Goal: Task Accomplishment & Management: Complete application form

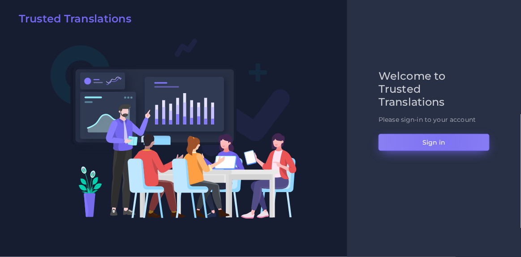
click at [443, 138] on button "Sign in" at bounding box center [433, 142] width 111 height 17
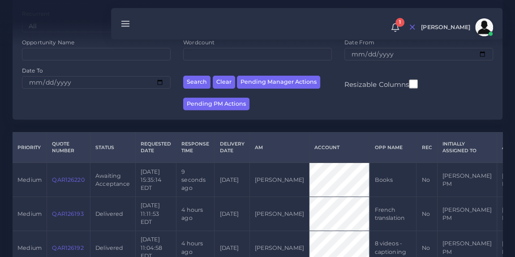
scroll to position [124, 0]
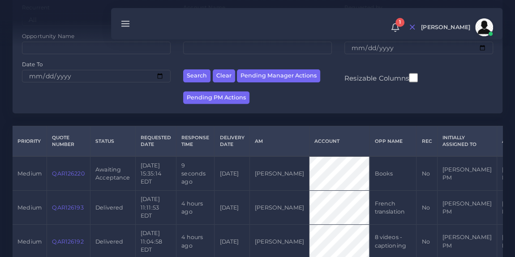
click at [69, 174] on link "QAR126220" at bounding box center [68, 173] width 32 height 7
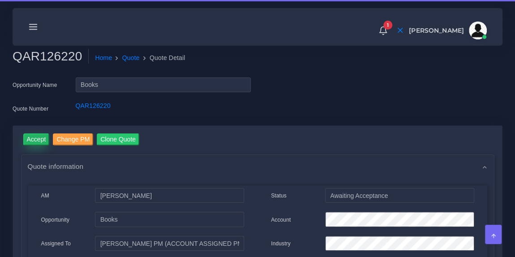
click at [33, 138] on input "Accept" at bounding box center [36, 139] width 26 height 12
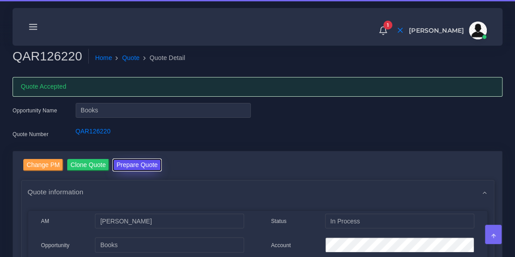
click at [144, 163] on button "Prepare Quote" at bounding box center [137, 165] width 48 height 12
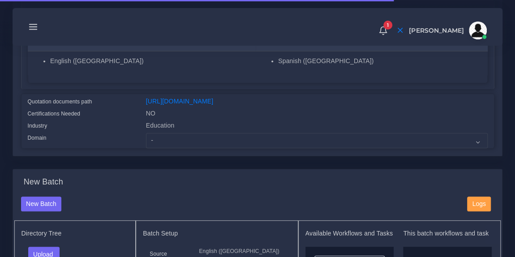
scroll to position [192, 0]
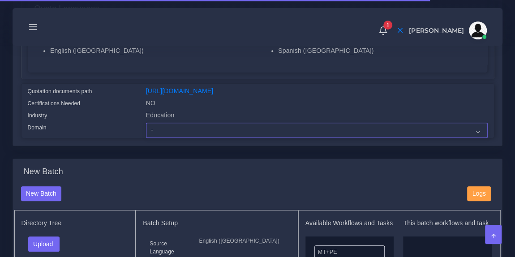
click at [195, 134] on select "- Advertising and Media Agriculture, Forestry and Fishing Architecture, Buildin…" at bounding box center [317, 130] width 342 height 15
select select "Education"
click at [146, 128] on select "- Advertising and Media Agriculture, Forestry and Fishing Architecture, Buildin…" at bounding box center [317, 130] width 342 height 15
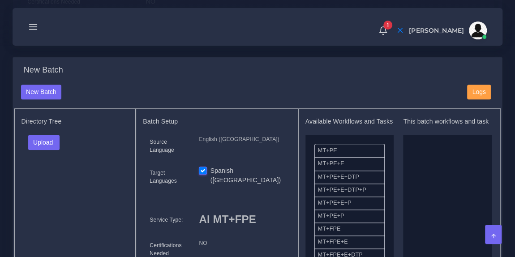
scroll to position [304, 0]
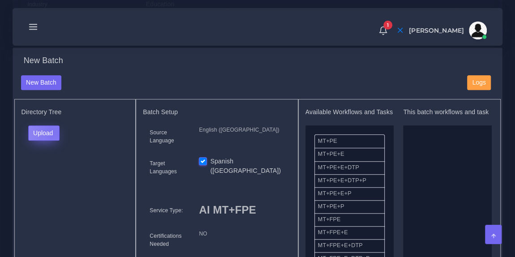
click at [53, 137] on button "Upload" at bounding box center [44, 132] width 32 height 15
click at [45, 172] on label "Files" at bounding box center [60, 166] width 62 height 11
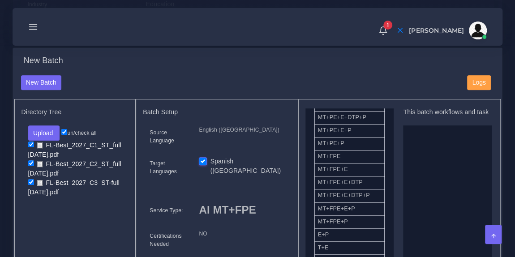
scroll to position [64, 0]
drag, startPoint x: 359, startPoint y: 168, endPoint x: 465, endPoint y: 172, distance: 105.7
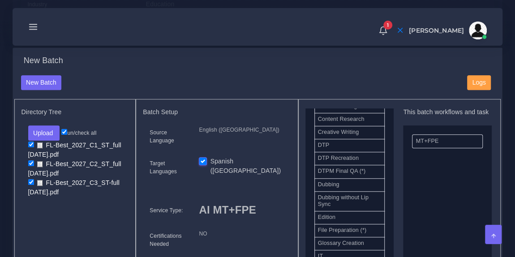
scroll to position [297, 0]
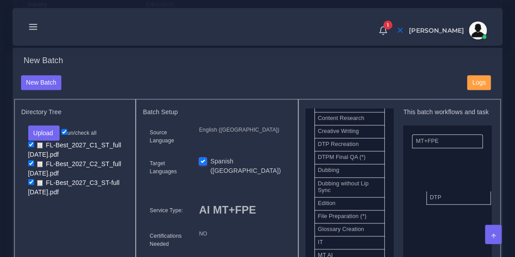
drag, startPoint x: 349, startPoint y: 155, endPoint x: 461, endPoint y: 205, distance: 122.6
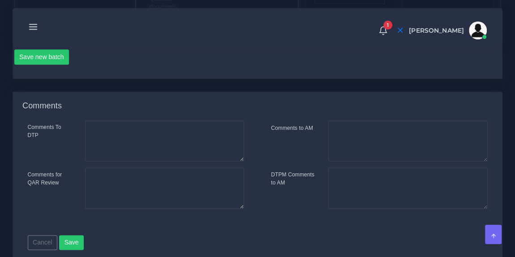
scroll to position [600, 0]
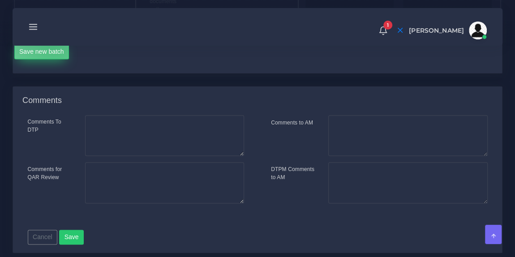
click at [53, 59] on button "Save new batch" at bounding box center [41, 51] width 55 height 15
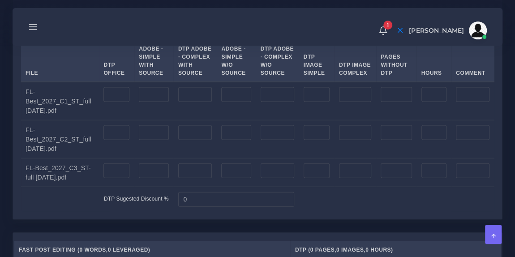
scroll to position [915, 0]
click at [145, 102] on input "number" at bounding box center [154, 93] width 30 height 15
type input "234"
click at [142, 140] on input "number" at bounding box center [154, 131] width 30 height 15
type input "234"
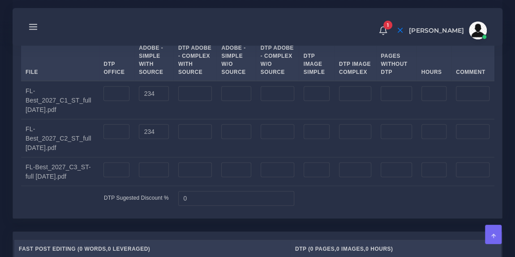
click at [227, 42] on div "1 Notifications 1 New Driver Update: Extra Quality renamed to Quality Changed" at bounding box center [257, 26] width 477 height 31
click at [145, 178] on input "number" at bounding box center [154, 169] width 30 height 15
type input "230"
click at [258, 53] on div "Split Quantity Split! File DTP Office DTP Adobe - Simple With Source DTP Adobe …" at bounding box center [257, 113] width 489 height 210
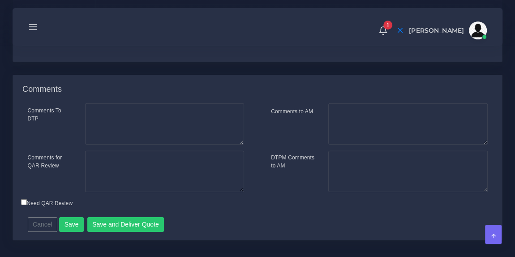
scroll to position [1386, 0]
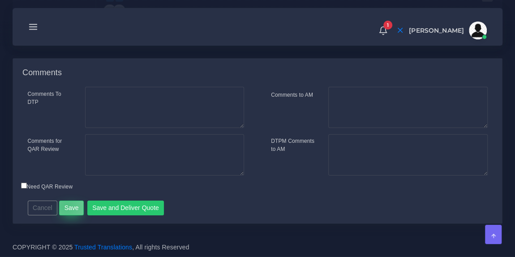
click at [64, 206] on button "Save" at bounding box center [71, 208] width 25 height 15
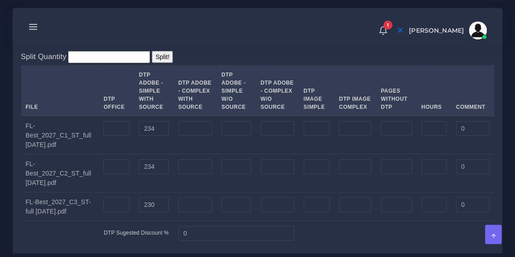
scroll to position [909, 0]
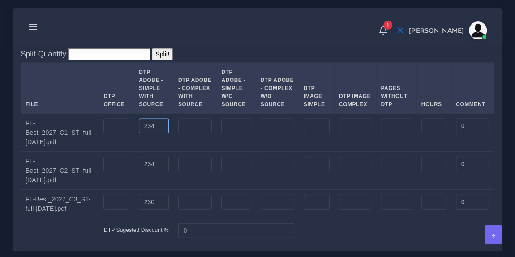
click at [152, 134] on input "234" at bounding box center [154, 126] width 30 height 15
type input "241"
click at [214, 85] on div "Split Quantity Split! File DTP Office DTP Adobe - Simple With Source DTP Adobe …" at bounding box center [257, 145] width 489 height 210
click at [152, 172] on input "234" at bounding box center [154, 164] width 30 height 15
type input "223"
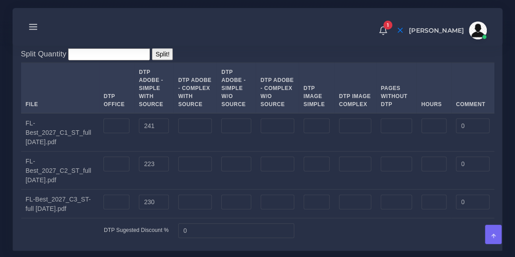
click at [246, 91] on div "Split Quantity Split! File DTP Office DTP Adobe - Simple With Source DTP Adobe …" at bounding box center [257, 145] width 473 height 195
click at [155, 210] on input "230" at bounding box center [154, 202] width 30 height 15
type input "234"
click at [265, 94] on div "Split Quantity Split! File DTP Office DTP Adobe - Simple With Source DTP Adobe …" at bounding box center [257, 145] width 473 height 195
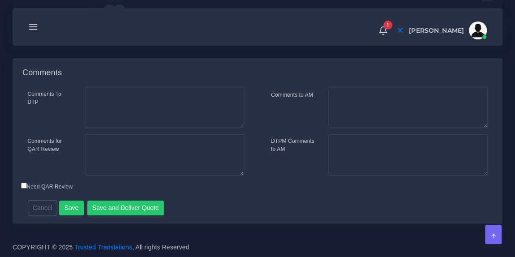
scroll to position [1411, 0]
click at [73, 208] on button "Save" at bounding box center [71, 208] width 25 height 15
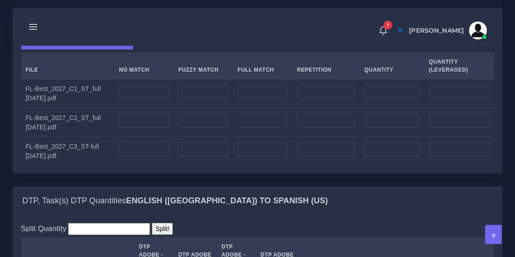
scroll to position [737, 0]
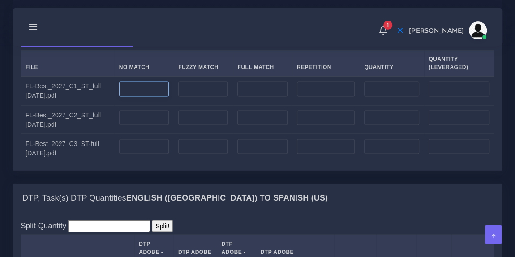
click at [138, 97] on input "number" at bounding box center [144, 88] width 50 height 15
type input "0"
paste input "number"
type input "0"
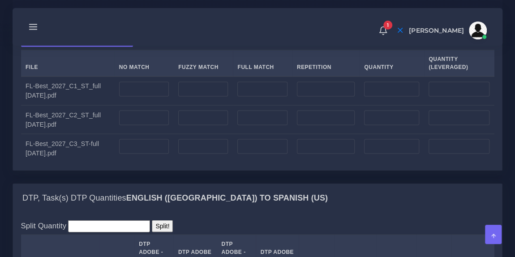
type input "0"
type input "141436"
click at [141, 125] on input "number" at bounding box center [144, 117] width 50 height 15
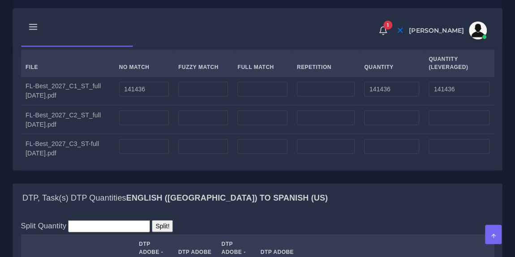
type input "0"
type input "10446"
click at [140, 154] on input "number" at bounding box center [144, 146] width 50 height 15
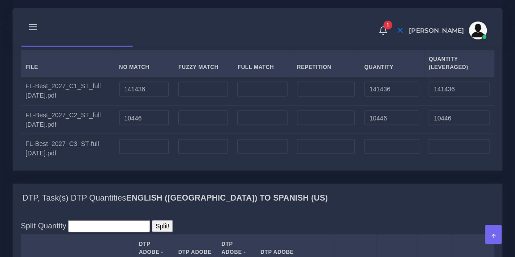
type input "0"
click at [307, 154] on input "number" at bounding box center [326, 146] width 58 height 15
type input "9502"
type input "2375"
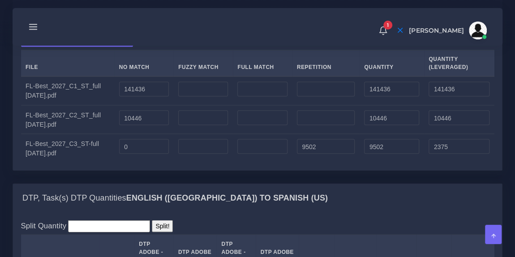
click at [292, 71] on div "Upload WC from MemSource/Trados CSV File No Match Fuzzy Match Full Match Repeti…" at bounding box center [257, 97] width 489 height 143
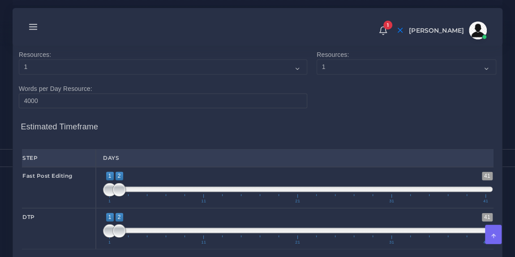
scroll to position [1155, 0]
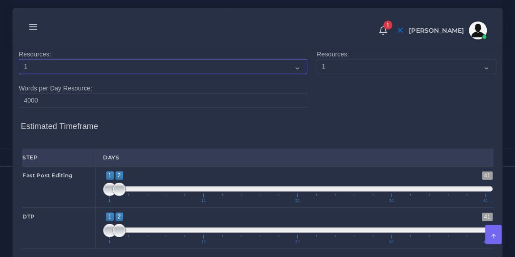
click at [137, 74] on select "1 2 3 4 5 6 7 8 9 10" at bounding box center [163, 66] width 288 height 15
select select "4"
click at [19, 74] on select "1 2 3 4 5 6 7 8 9 10" at bounding box center [163, 66] width 288 height 15
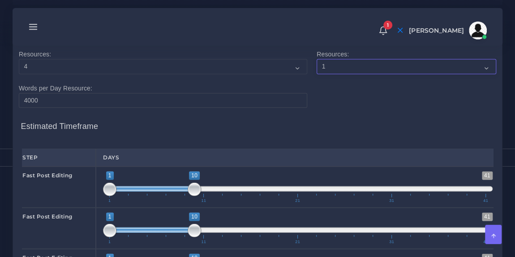
click at [335, 74] on select "1 2 3 4 5 6 7 8 9 10" at bounding box center [406, 66] width 180 height 15
select select "2"
click at [316, 74] on select "1 2 3 4 5 6 7 8 9 10" at bounding box center [406, 66] width 180 height 15
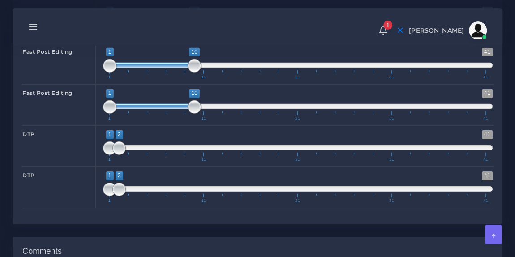
scroll to position [1362, 0]
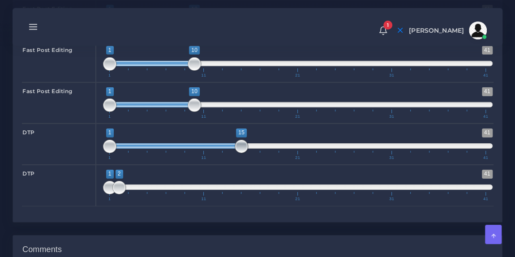
drag, startPoint x: 118, startPoint y: 184, endPoint x: 236, endPoint y: 183, distance: 118.2
click at [236, 153] on span at bounding box center [241, 146] width 13 height 13
type input "11;15"
drag, startPoint x: 109, startPoint y: 186, endPoint x: 200, endPoint y: 183, distance: 90.5
click at [200, 153] on span at bounding box center [203, 146] width 13 height 13
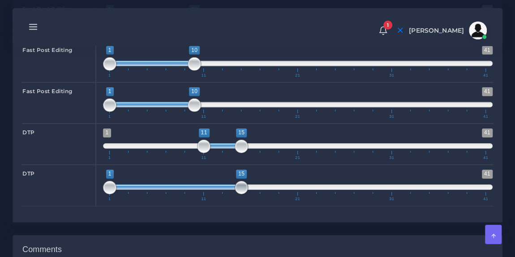
drag, startPoint x: 120, startPoint y: 222, endPoint x: 241, endPoint y: 226, distance: 121.4
click at [241, 194] on span at bounding box center [241, 187] width 13 height 13
type input "11;15"
drag, startPoint x: 109, startPoint y: 227, endPoint x: 201, endPoint y: 233, distance: 92.4
click at [201, 201] on span "1 41 11 15 11 — 15 1 11 21 31 41" at bounding box center [297, 185] width 389 height 31
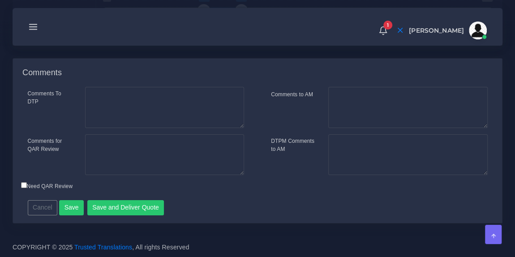
scroll to position [1575, 0]
click at [137, 153] on textarea "Comments for QAR Review" at bounding box center [164, 154] width 159 height 41
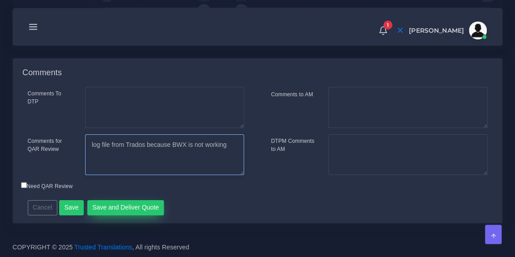
type textarea "log file from Trados because BWX is not working"
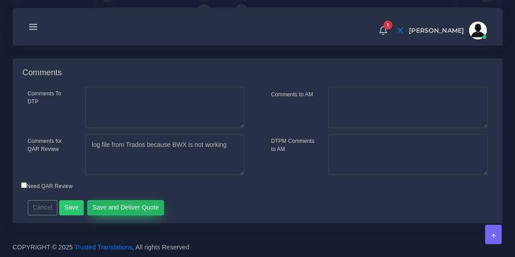
click at [114, 210] on button "Save and Deliver Quote" at bounding box center [125, 207] width 77 height 15
click at [203, 27] on div "1 Notifications 1 New Driver Update: Extra Quality renamed to Quality Changed" at bounding box center [257, 26] width 477 height 31
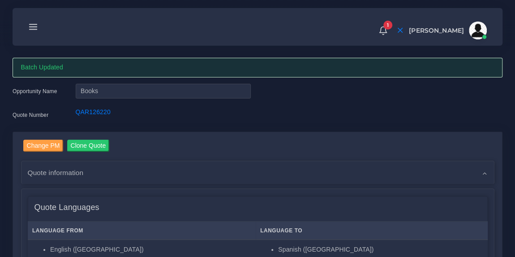
scroll to position [0, 0]
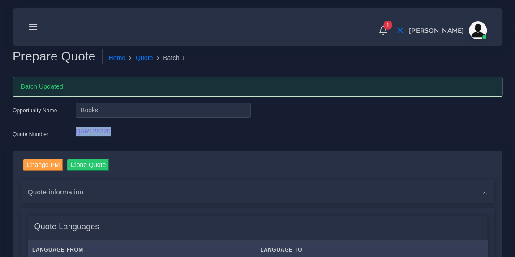
drag, startPoint x: 124, startPoint y: 131, endPoint x: 76, endPoint y: 131, distance: 48.3
click at [76, 131] on div "QAR126220" at bounding box center [163, 136] width 189 height 18
copy link "QAR126220"
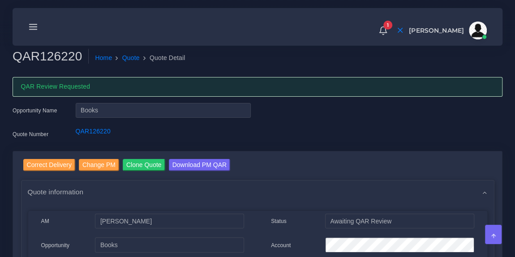
click at [200, 26] on div "1 Notifications 1 New Driver Update: Extra Quality renamed to Quality Changed" at bounding box center [257, 26] width 477 height 31
